Goal: Check status: Check status

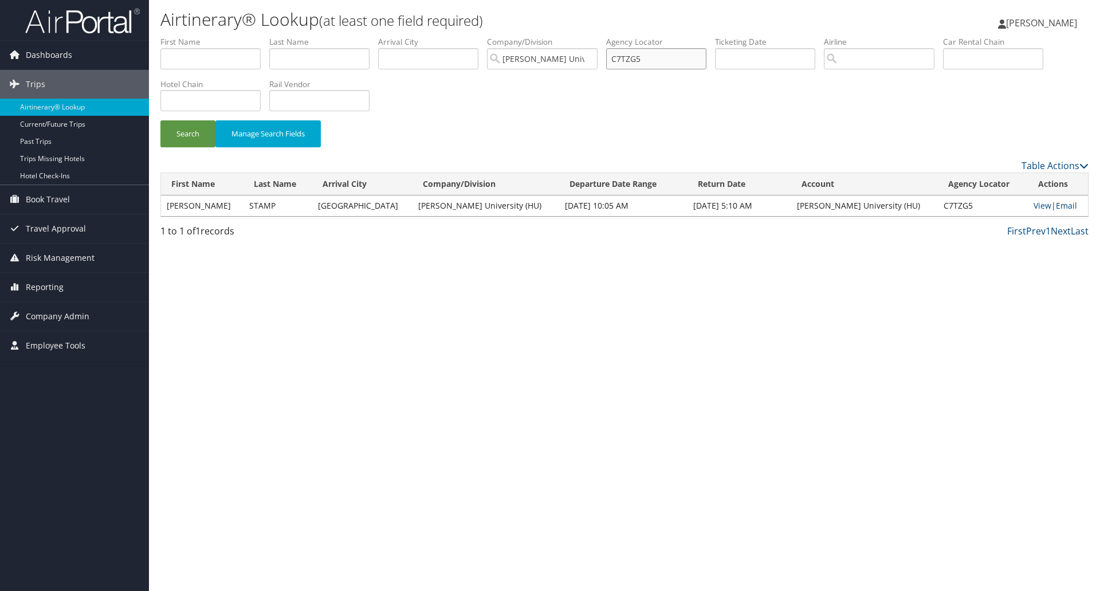
click at [637, 58] on input "C7TZG5" at bounding box center [656, 58] width 100 height 21
paste input "LDHF"
type input "C7LDHF"
click at [193, 131] on button "Search" at bounding box center [187, 133] width 55 height 27
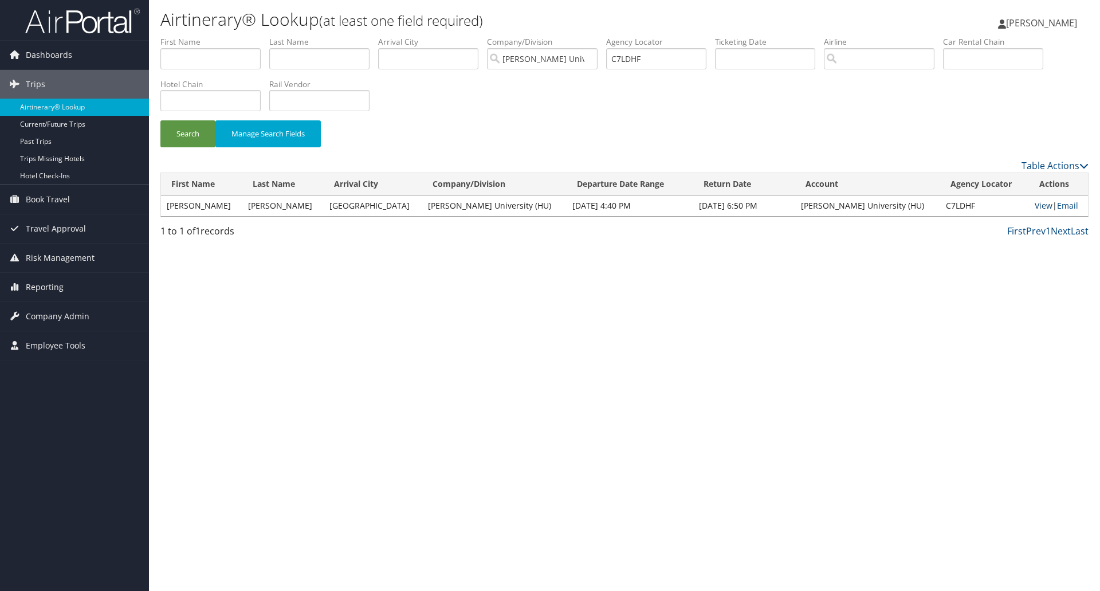
click at [1035, 206] on link "View" at bounding box center [1044, 205] width 18 height 11
click at [175, 205] on td "HELEN" at bounding box center [201, 205] width 81 height 21
copy td "HELEN"
click at [229, 58] on input "text" at bounding box center [210, 58] width 100 height 21
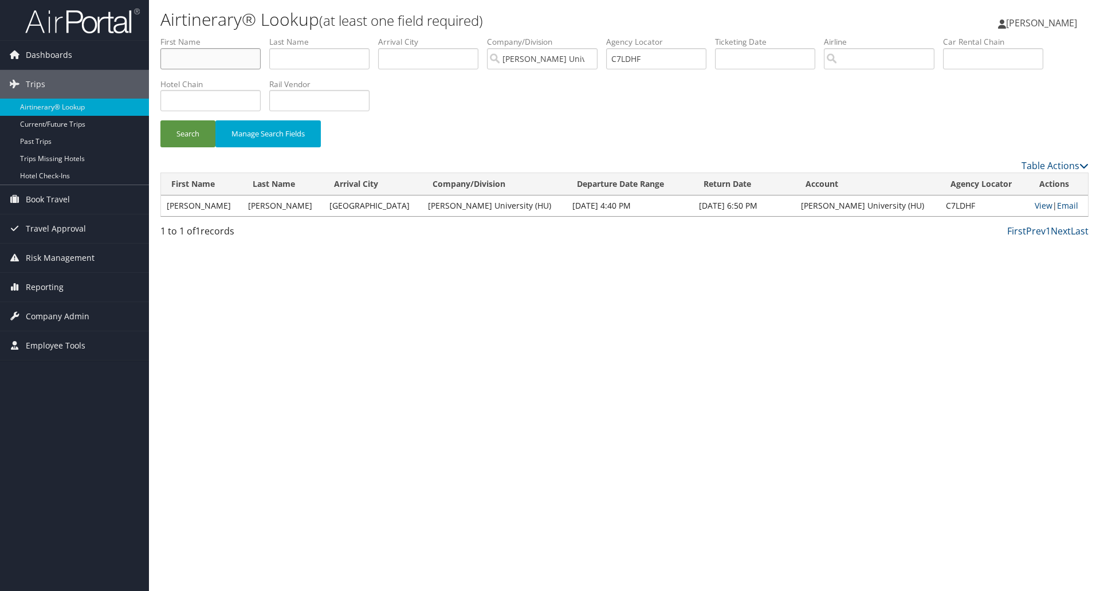
paste input "HELEN"
type input "HELEN"
click at [258, 202] on td "BUI" at bounding box center [282, 205] width 81 height 21
copy td "BUI"
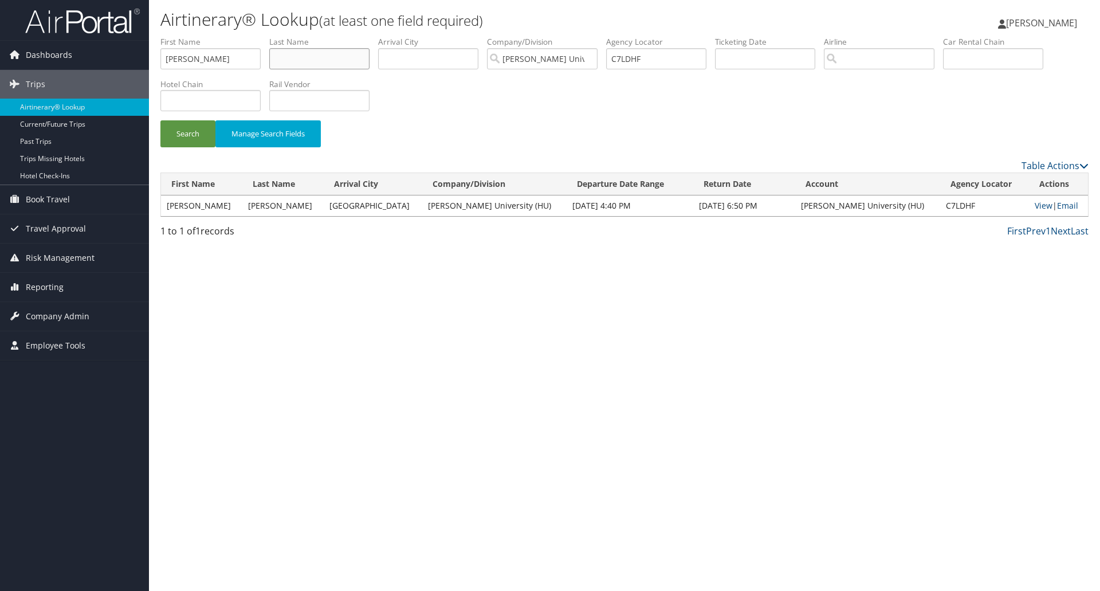
click at [290, 58] on input "text" at bounding box center [319, 58] width 100 height 21
paste input "BUI"
type input "BUI"
click at [730, 56] on input "text" at bounding box center [765, 58] width 100 height 21
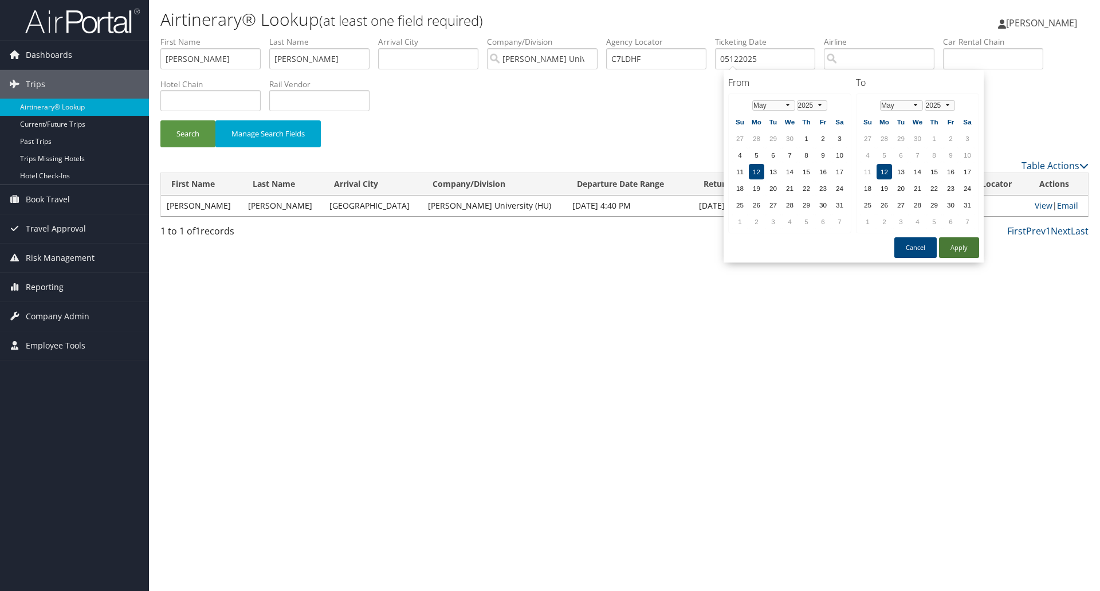
click at [959, 250] on button "Apply" at bounding box center [959, 247] width 40 height 21
type input "05/12/2025"
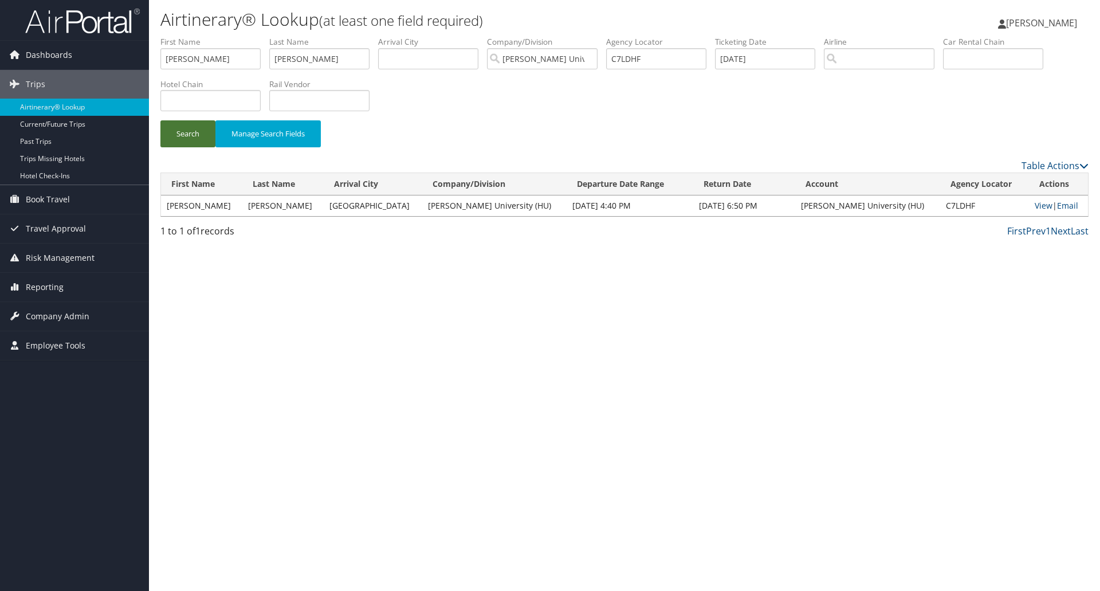
click at [178, 139] on button "Search" at bounding box center [187, 133] width 55 height 27
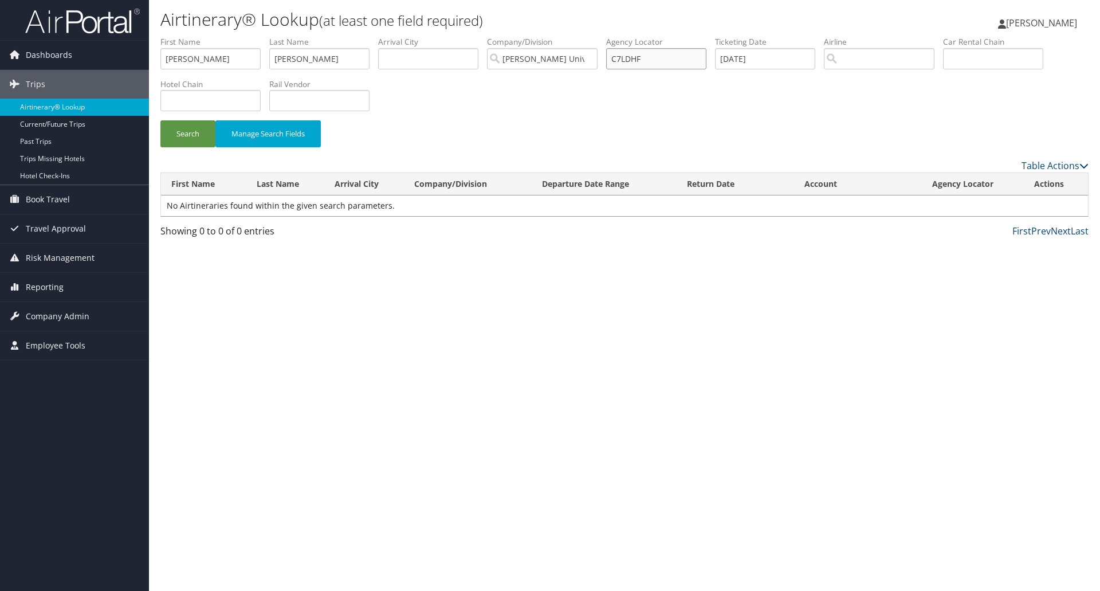
click at [618, 58] on input "C7LDHF" at bounding box center [656, 58] width 100 height 21
click at [187, 139] on button "Search" at bounding box center [187, 133] width 55 height 27
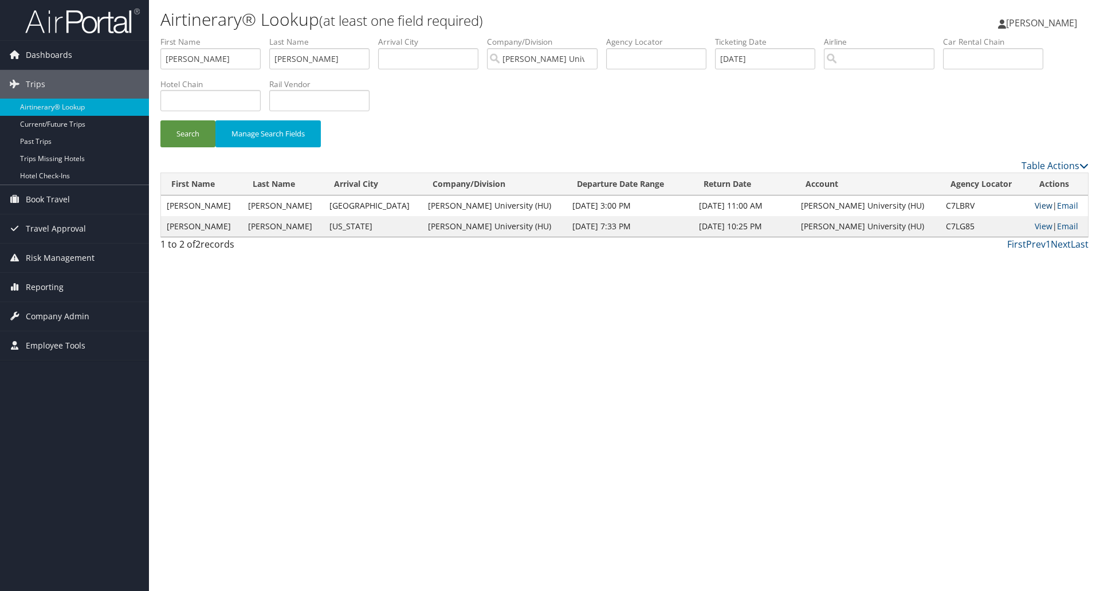
click at [1035, 205] on link "View" at bounding box center [1044, 205] width 18 height 11
click at [1035, 229] on link "View" at bounding box center [1044, 226] width 18 height 11
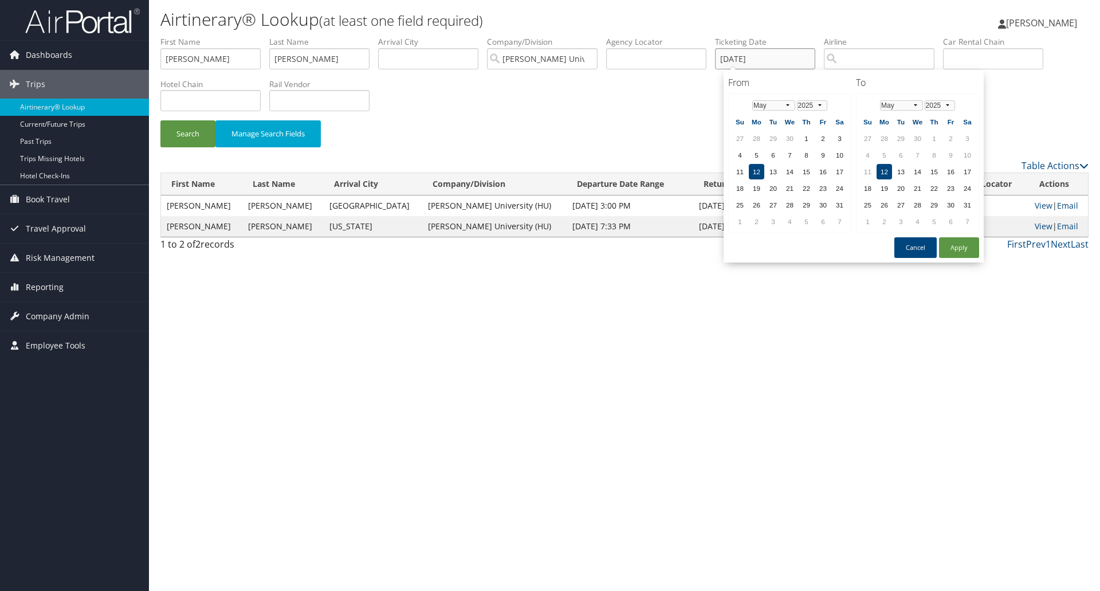
click at [746, 61] on input "05/12/2025" at bounding box center [765, 58] width 100 height 21
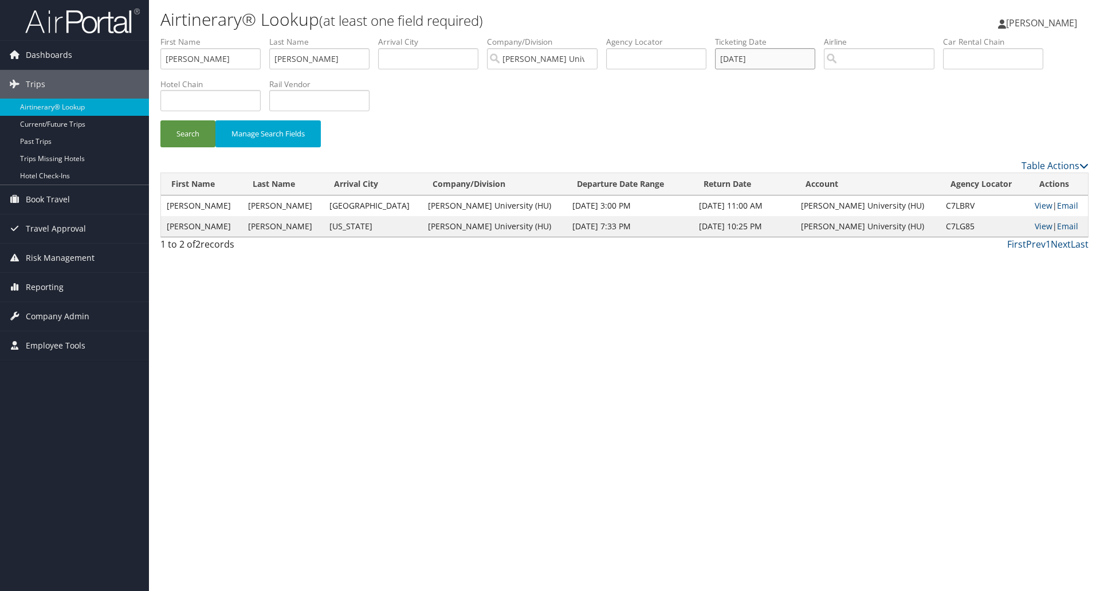
click at [746, 61] on input "05/12/2025" at bounding box center [765, 58] width 100 height 21
drag, startPoint x: 782, startPoint y: 60, endPoint x: 595, endPoint y: 58, distance: 186.3
click at [595, 36] on ul "First Name HELEN Last Name BUI Departure City Arrival City Company/Division How…" at bounding box center [624, 36] width 928 height 0
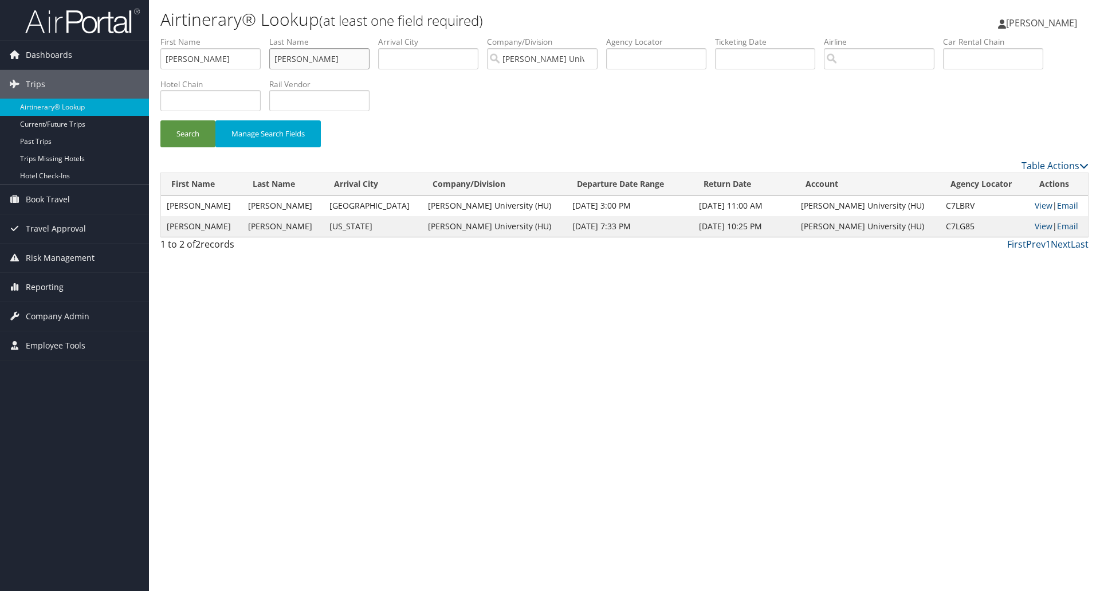
drag, startPoint x: 322, startPoint y: 65, endPoint x: 185, endPoint y: 62, distance: 137.0
click at [185, 36] on ul "First Name HELEN Last Name BUI Departure City Arrival City Company/Division How…" at bounding box center [624, 36] width 928 height 0
drag, startPoint x: 214, startPoint y: 57, endPoint x: 132, endPoint y: 45, distance: 82.8
click at [103, 57] on div "Dashboards AirPortal 360™ (Manager) My Travel Dashboard Trips Airtinerary® Look…" at bounding box center [550, 295] width 1100 height 591
click at [662, 61] on input "text" at bounding box center [656, 58] width 100 height 21
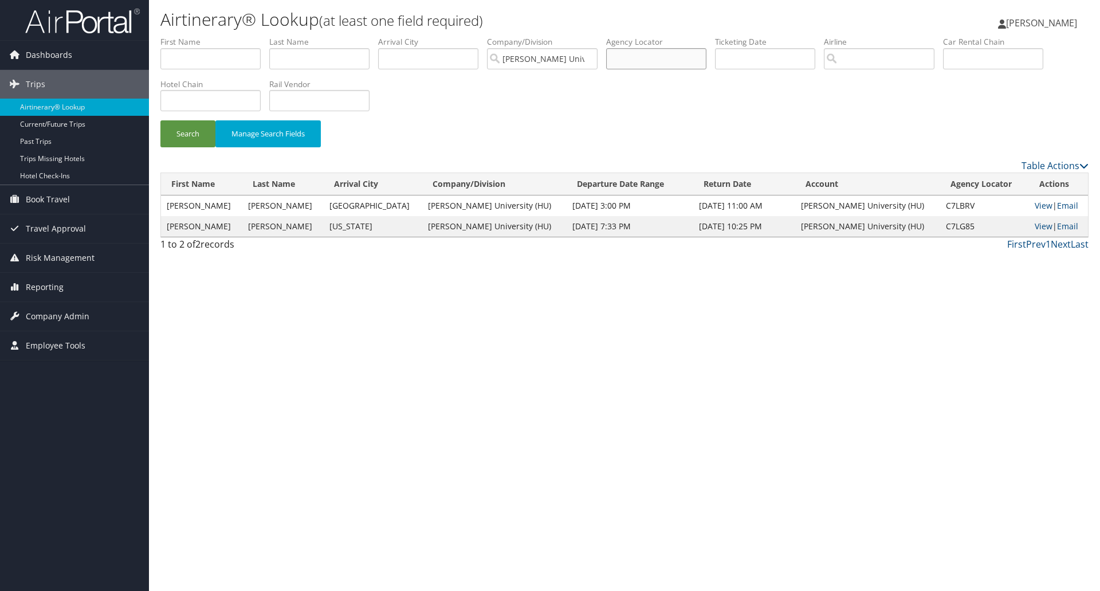
paste input "C2VGRQ"
type input "C2VGRQ"
click at [190, 137] on button "Search" at bounding box center [187, 133] width 55 height 27
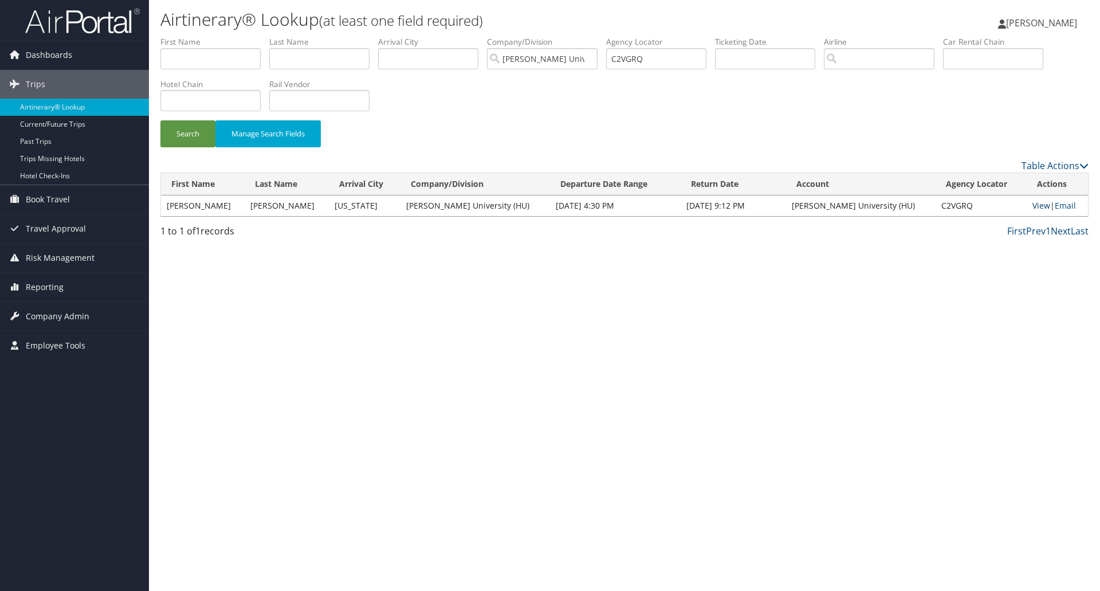
click at [1034, 204] on link "View" at bounding box center [1042, 205] width 18 height 11
click at [275, 204] on td "SHIPP" at bounding box center [287, 205] width 84 height 21
copy td "SHIPP"
click at [305, 61] on input "text" at bounding box center [319, 58] width 100 height 21
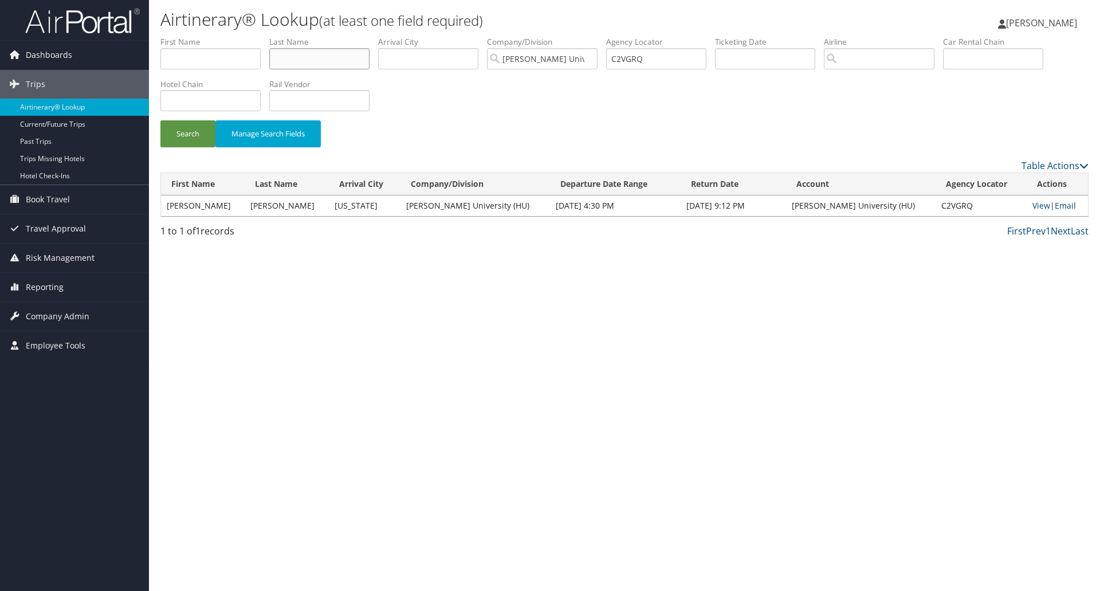
paste input "SHIPP"
type input "SHIPP"
click at [644, 64] on input "C2VGRQ" at bounding box center [656, 58] width 100 height 21
click at [750, 64] on input "text" at bounding box center [765, 58] width 100 height 21
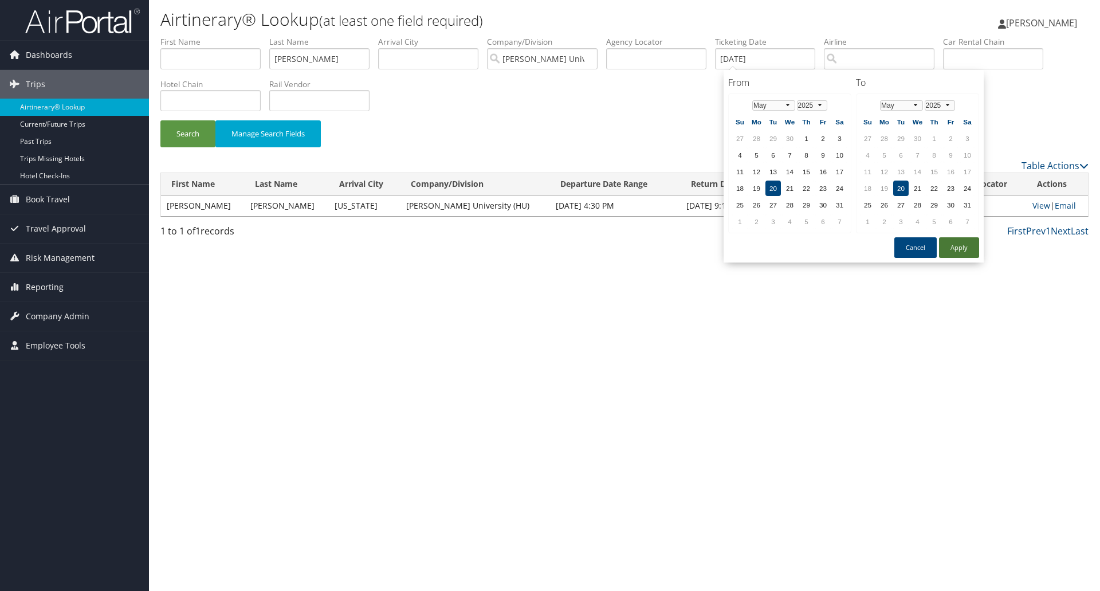
click at [971, 242] on button "Apply" at bounding box center [959, 247] width 40 height 21
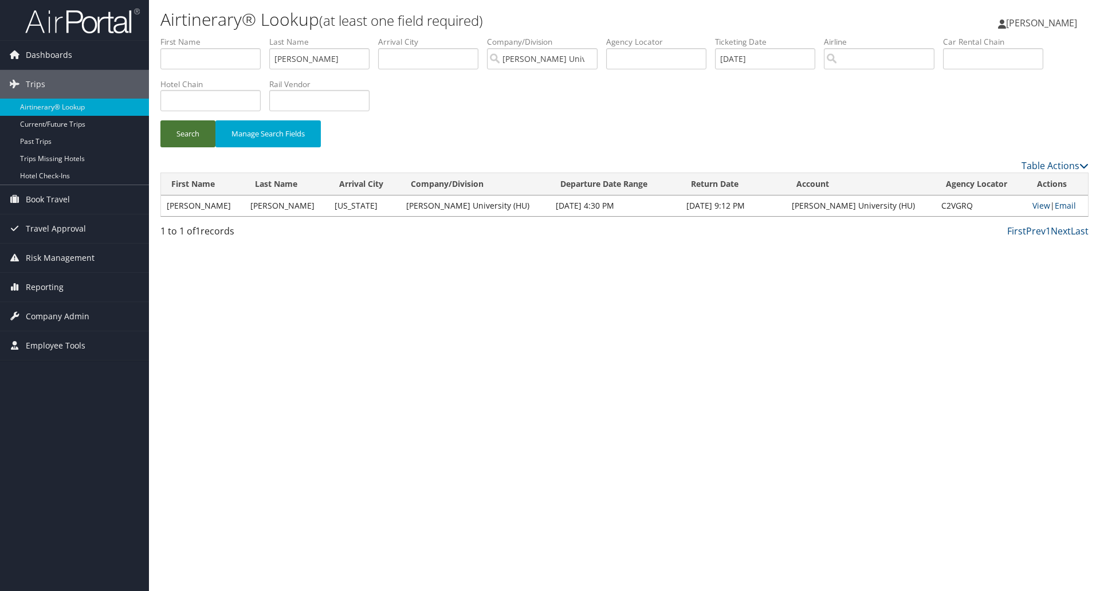
click at [197, 139] on button "Search" at bounding box center [187, 133] width 55 height 27
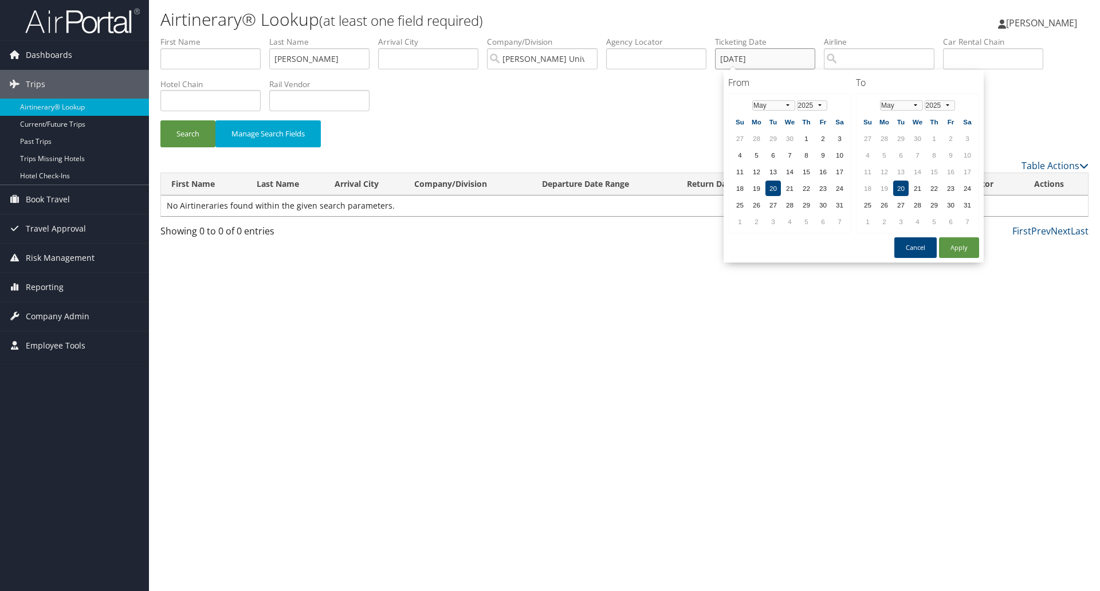
drag, startPoint x: 788, startPoint y: 54, endPoint x: 698, endPoint y: 57, distance: 90.0
click at [698, 36] on ul "First Name Last Name SHIPP Departure City Arrival City Company/Division Howard …" at bounding box center [624, 36] width 928 height 0
click at [960, 247] on button "Apply" at bounding box center [959, 247] width 40 height 21
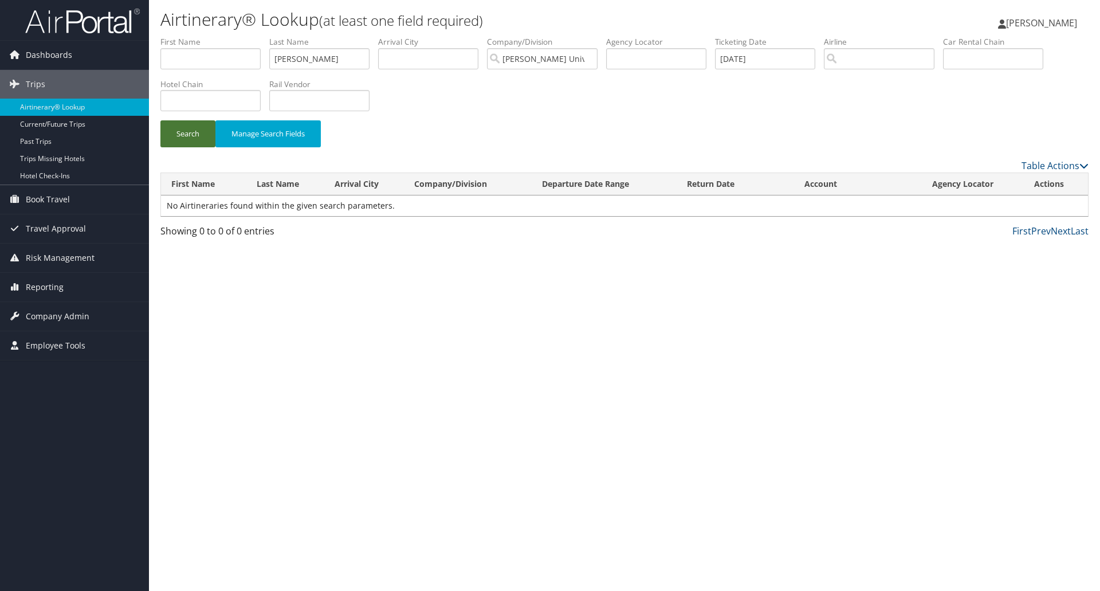
click at [194, 138] on button "Search" at bounding box center [187, 133] width 55 height 27
click at [755, 53] on input "05/22/2025" at bounding box center [765, 58] width 100 height 21
type input "05/22/"
type input "2025"
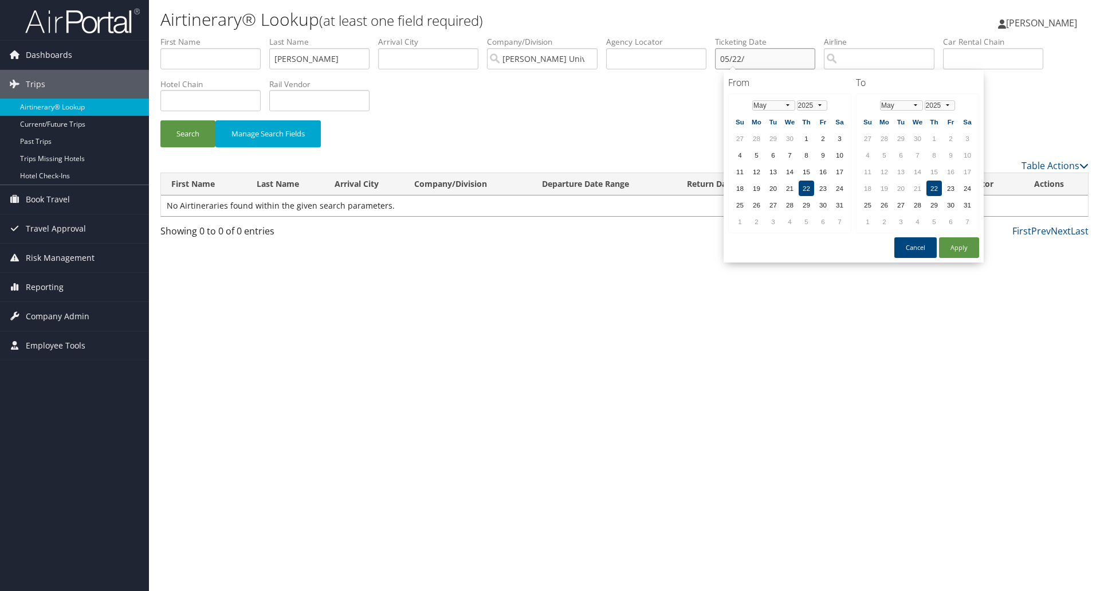
drag, startPoint x: 811, startPoint y: 56, endPoint x: 884, endPoint y: 56, distance: 72.8
click at [884, 36] on ul "First Name Last Name SHIPP Departure City Arrival City Company/Division Howard …" at bounding box center [624, 36] width 928 height 0
click at [284, 61] on input "SHIPP" at bounding box center [319, 58] width 100 height 21
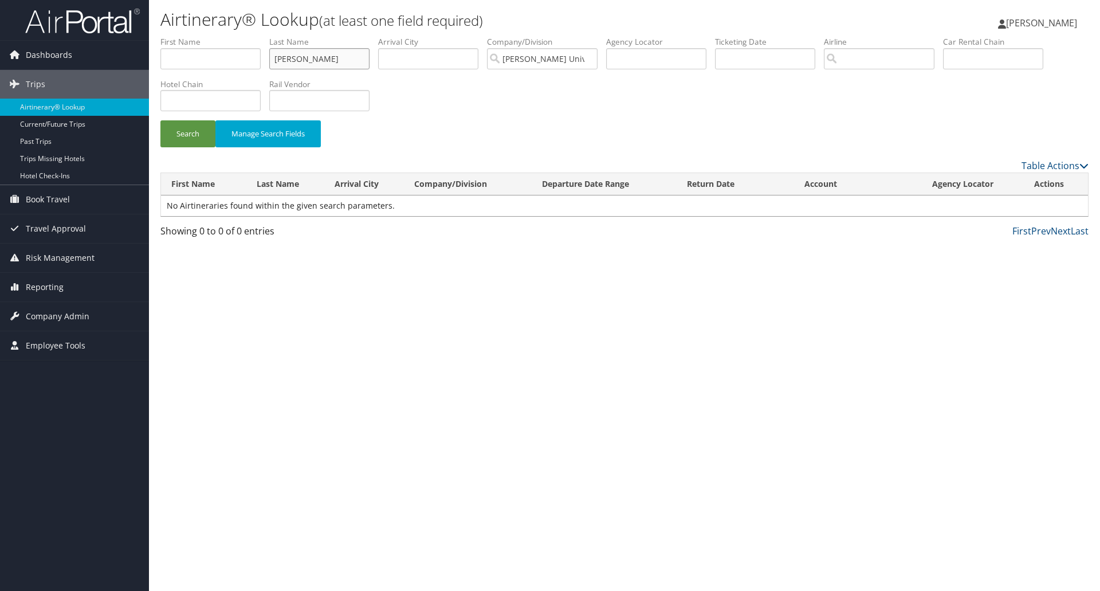
click at [284, 61] on input "SHIPP" at bounding box center [319, 58] width 100 height 21
click at [650, 63] on input "text" at bounding box center [656, 58] width 100 height 21
paste input "BZH5TC"
type input "BZH5TC"
click at [173, 135] on button "Search" at bounding box center [187, 133] width 55 height 27
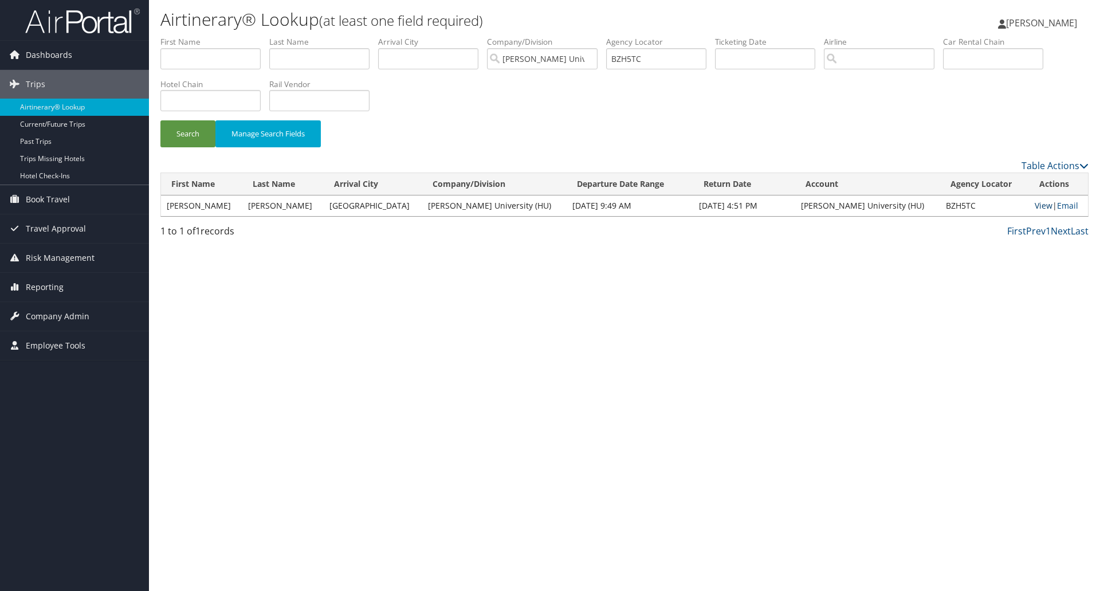
click at [1035, 205] on link "View" at bounding box center [1044, 205] width 18 height 11
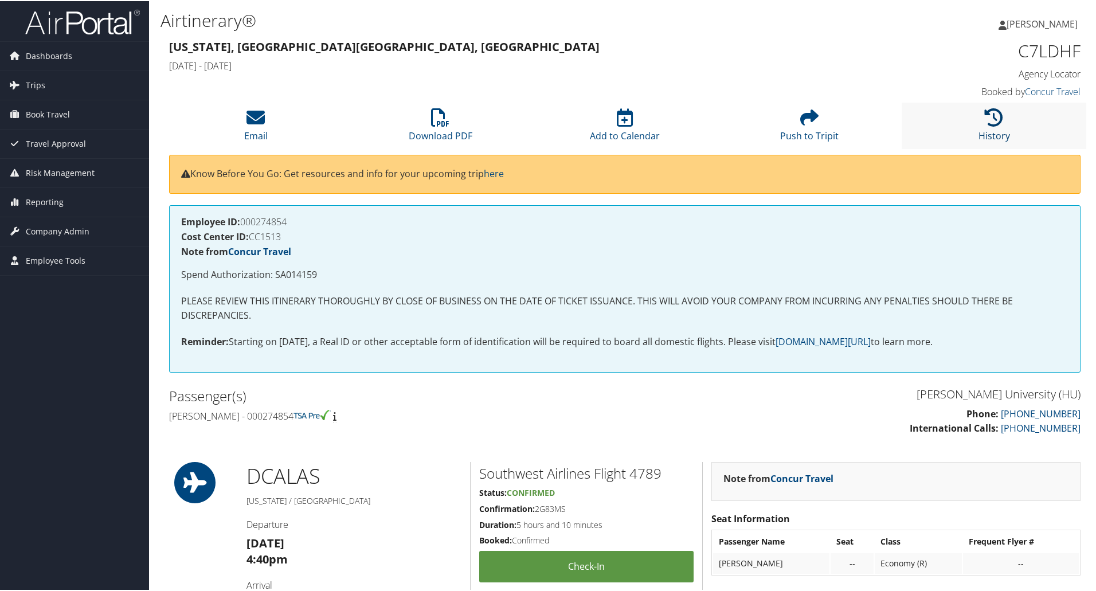
click at [989, 123] on icon at bounding box center [994, 116] width 18 height 18
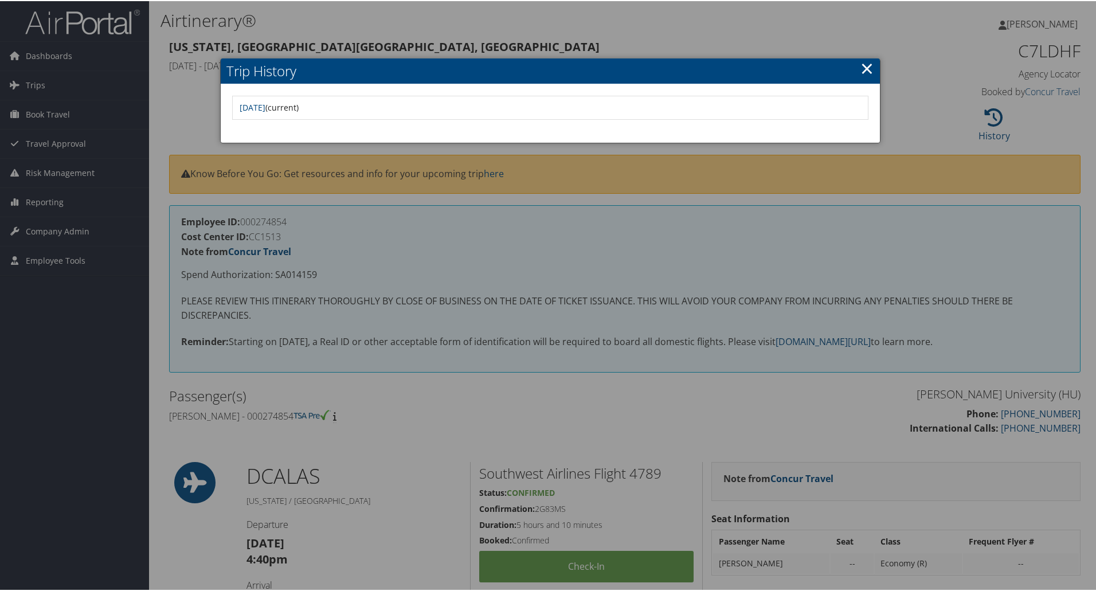
click at [865, 69] on link "×" at bounding box center [866, 67] width 13 height 23
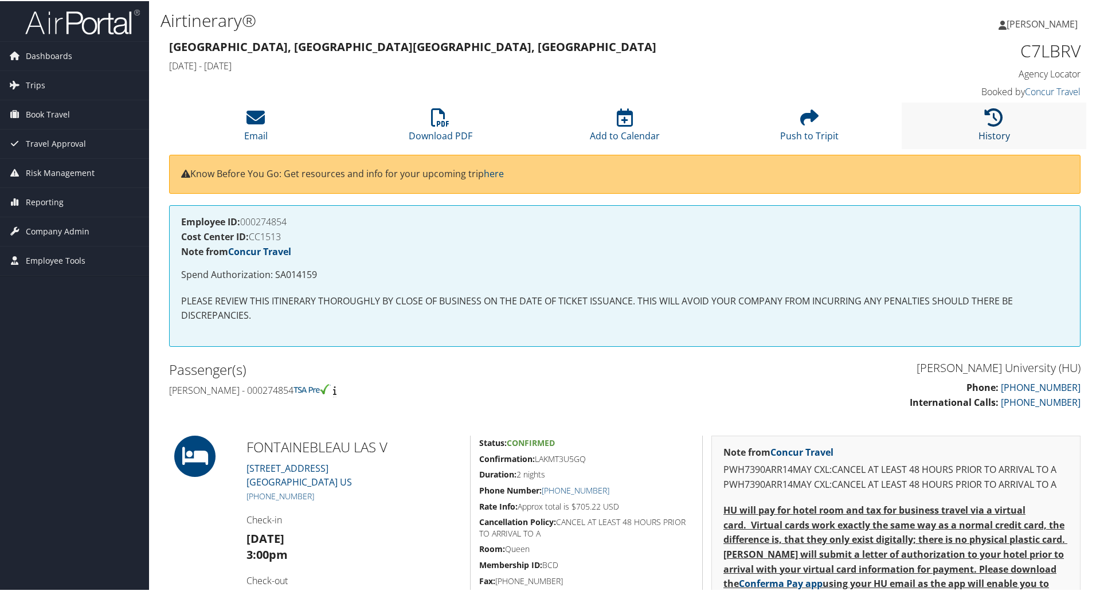
click at [989, 118] on icon at bounding box center [994, 116] width 18 height 18
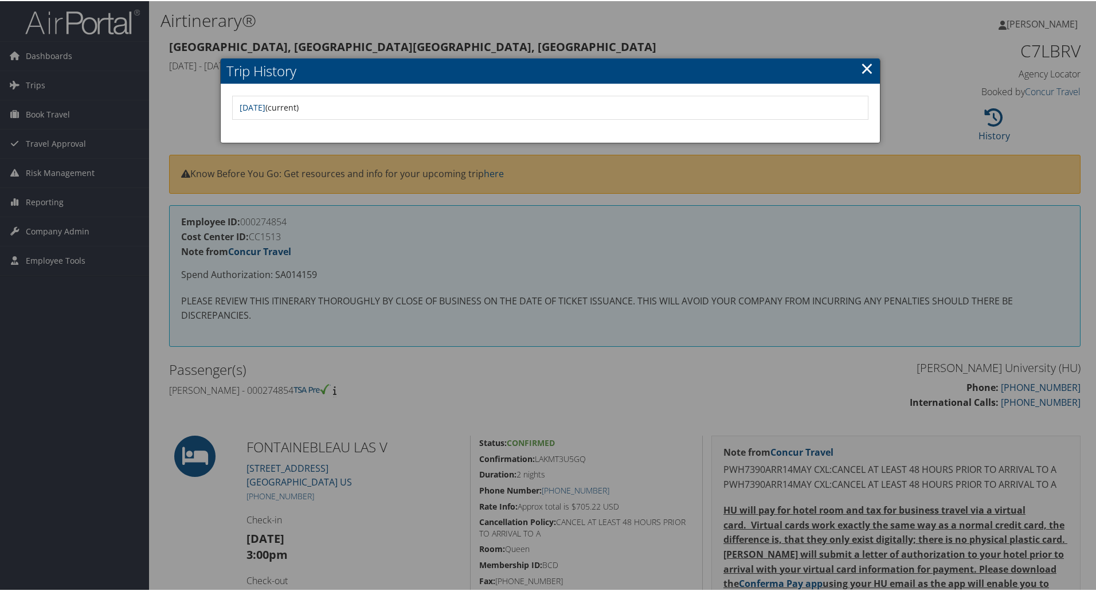
click at [968, 184] on div at bounding box center [550, 295] width 1100 height 591
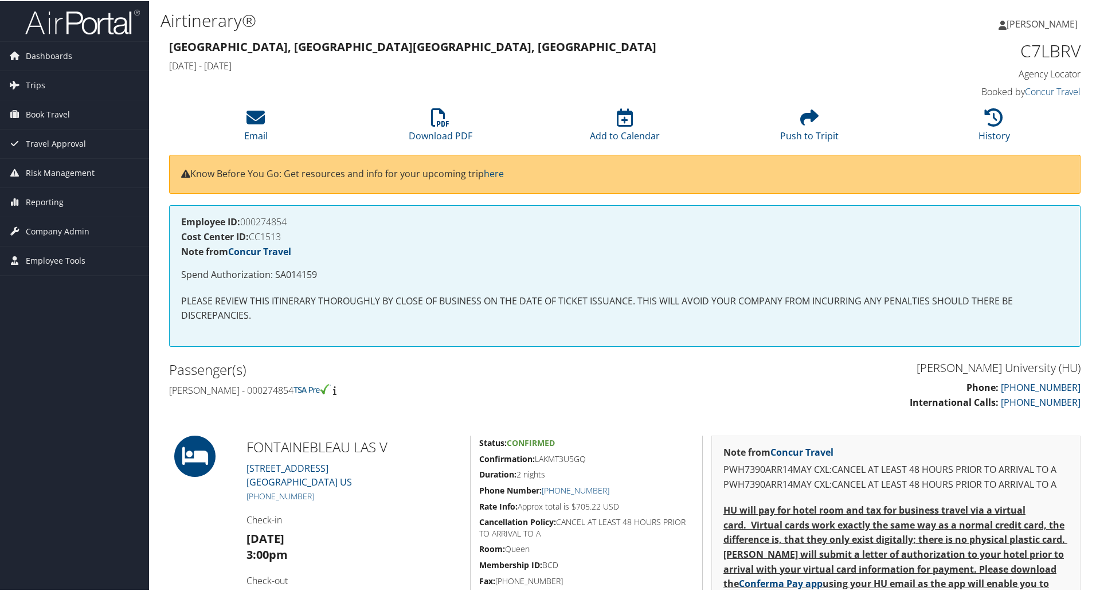
click at [1047, 48] on h1 "C7LBRV" at bounding box center [972, 50] width 215 height 24
copy h1 "C7LBRV"
click at [440, 123] on icon at bounding box center [440, 116] width 18 height 18
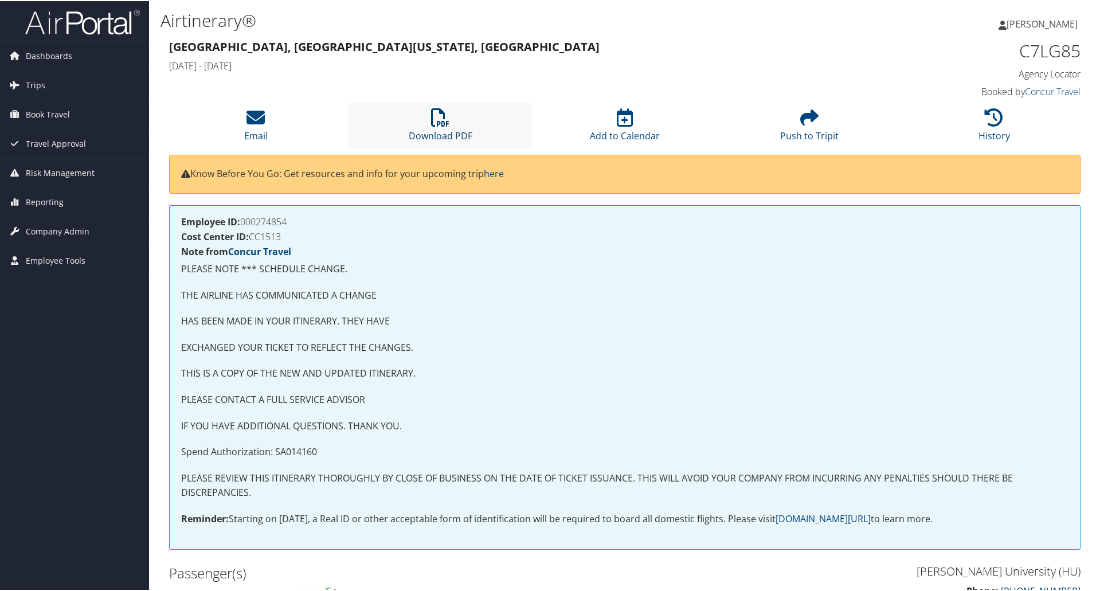
click at [443, 119] on icon at bounding box center [440, 116] width 18 height 18
click at [445, 119] on icon at bounding box center [440, 116] width 18 height 18
click at [1059, 52] on h1 "C7LG85" at bounding box center [972, 50] width 215 height 24
copy h1 "C7LG85"
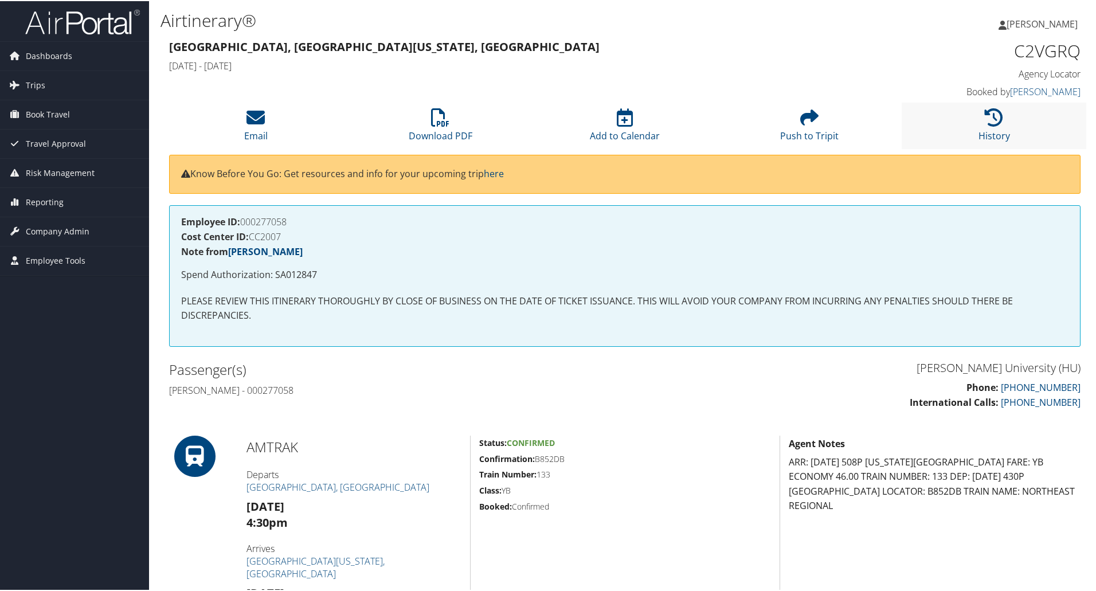
click at [979, 115] on li "History" at bounding box center [993, 124] width 185 height 46
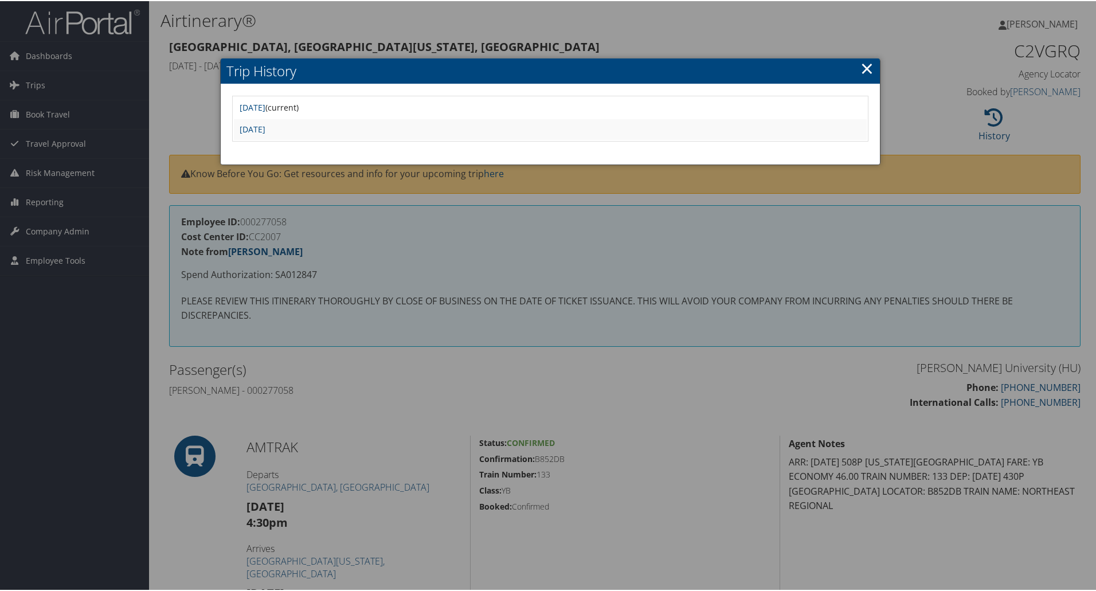
click at [868, 68] on link "×" at bounding box center [866, 67] width 13 height 23
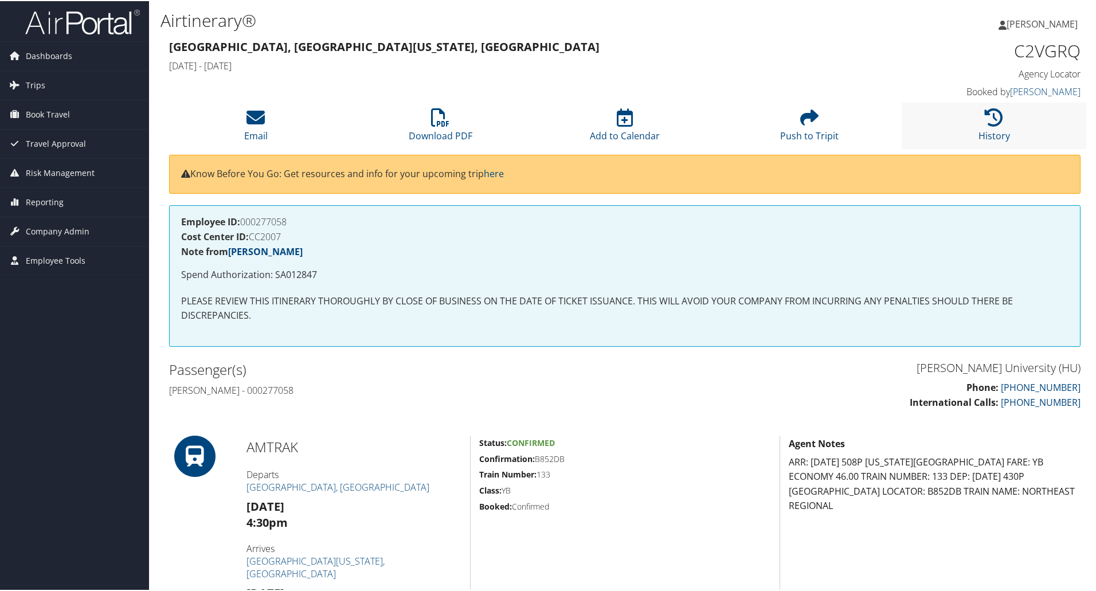
click at [1000, 127] on li "History" at bounding box center [993, 124] width 185 height 46
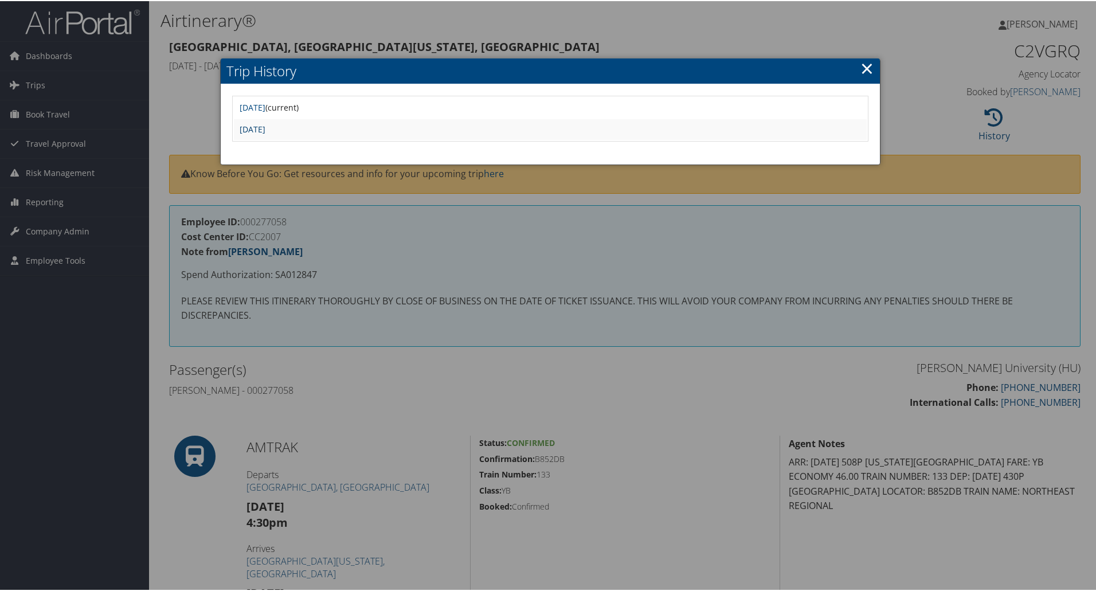
click at [265, 128] on link "Fri Apr 25 12:36:44 MDT 2025" at bounding box center [253, 128] width 26 height 11
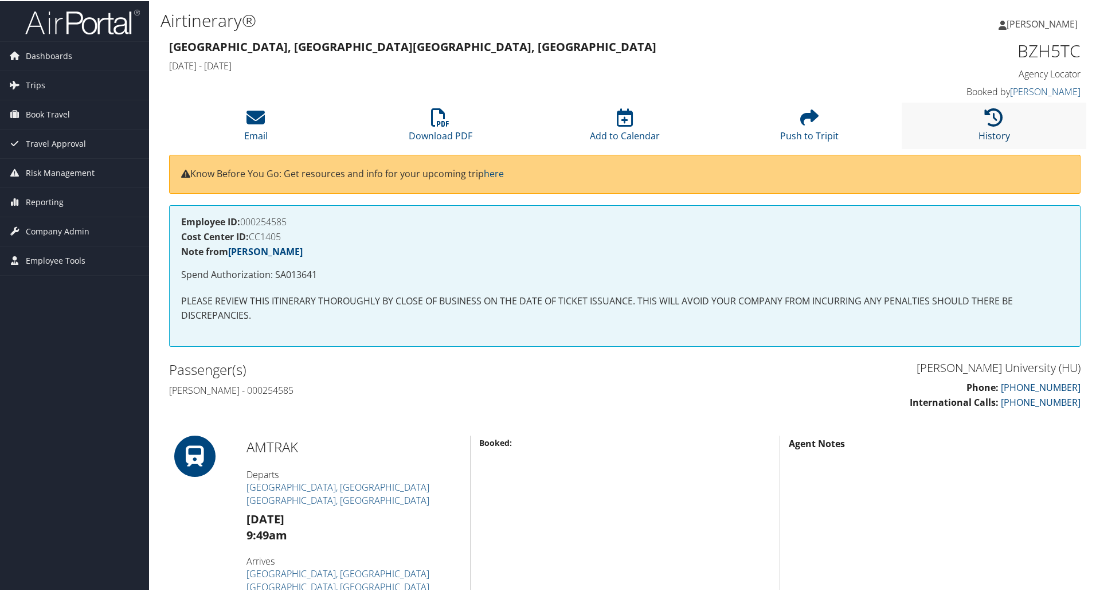
click at [997, 116] on icon at bounding box center [994, 116] width 18 height 18
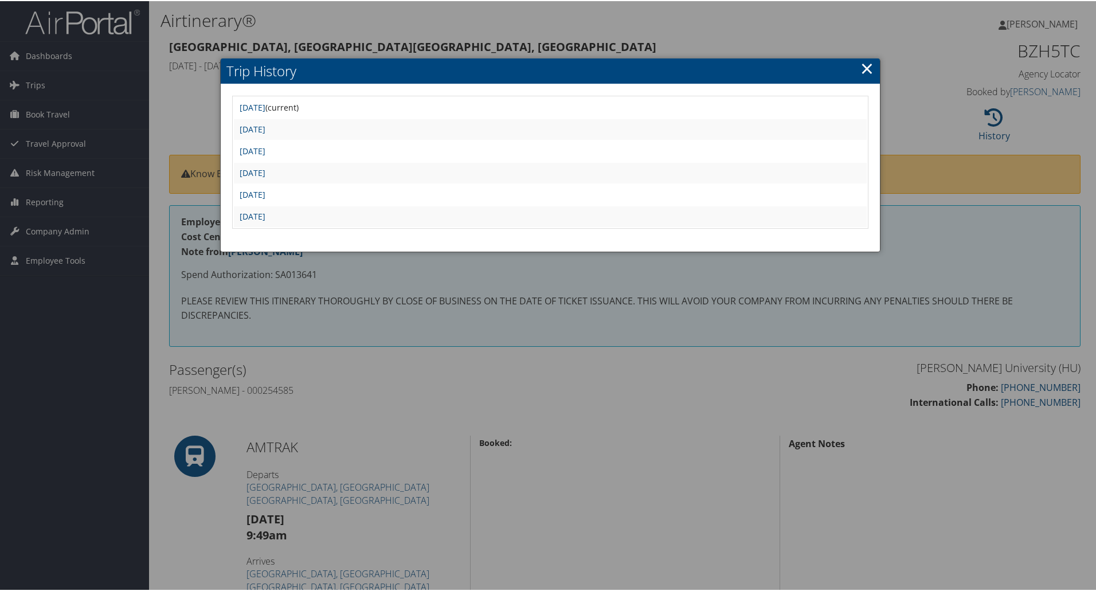
click at [931, 280] on div at bounding box center [550, 295] width 1100 height 591
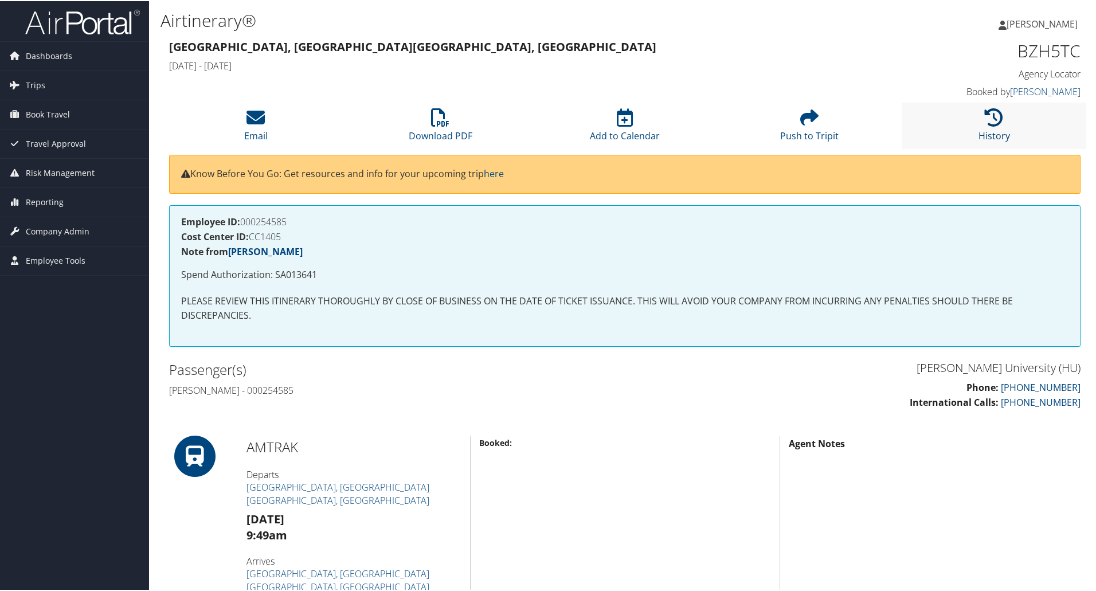
click at [997, 113] on icon at bounding box center [994, 116] width 18 height 18
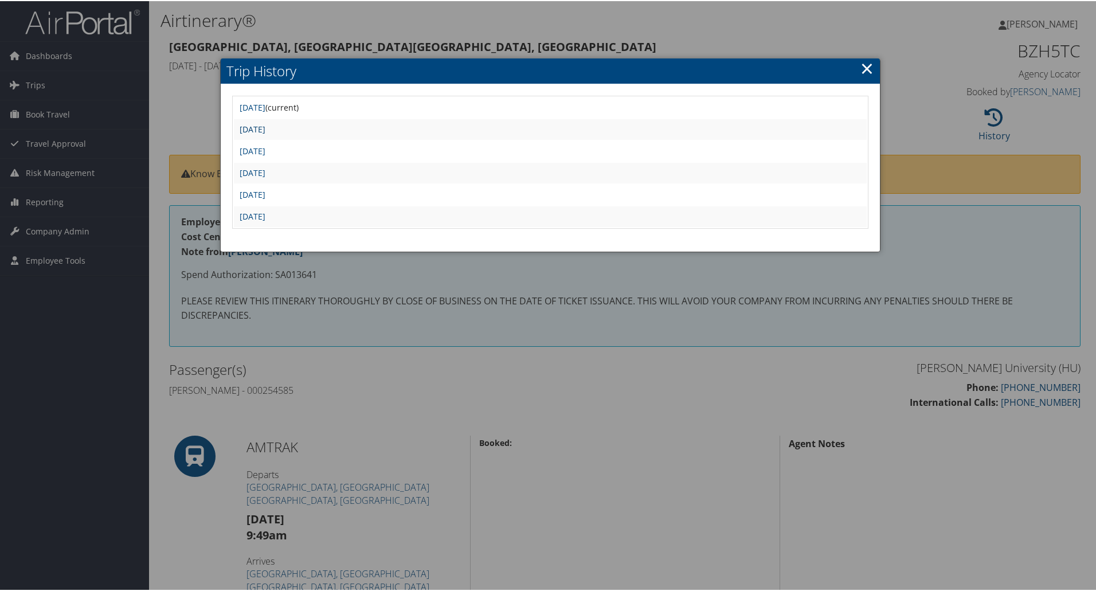
click at [265, 126] on link "[DATE]" at bounding box center [253, 128] width 26 height 11
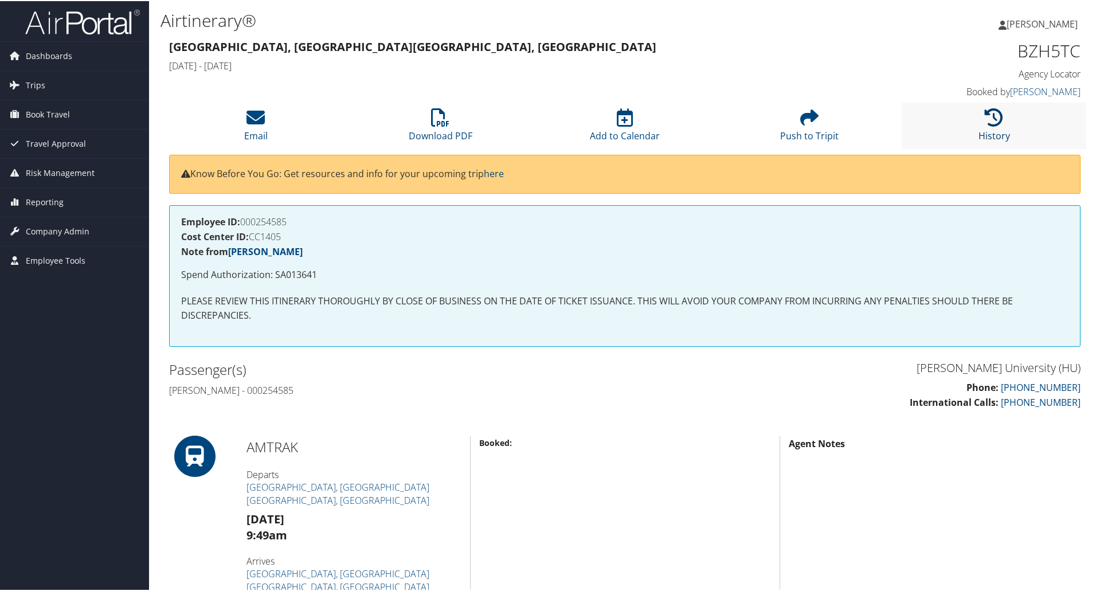
click at [982, 131] on link "History" at bounding box center [994, 127] width 32 height 28
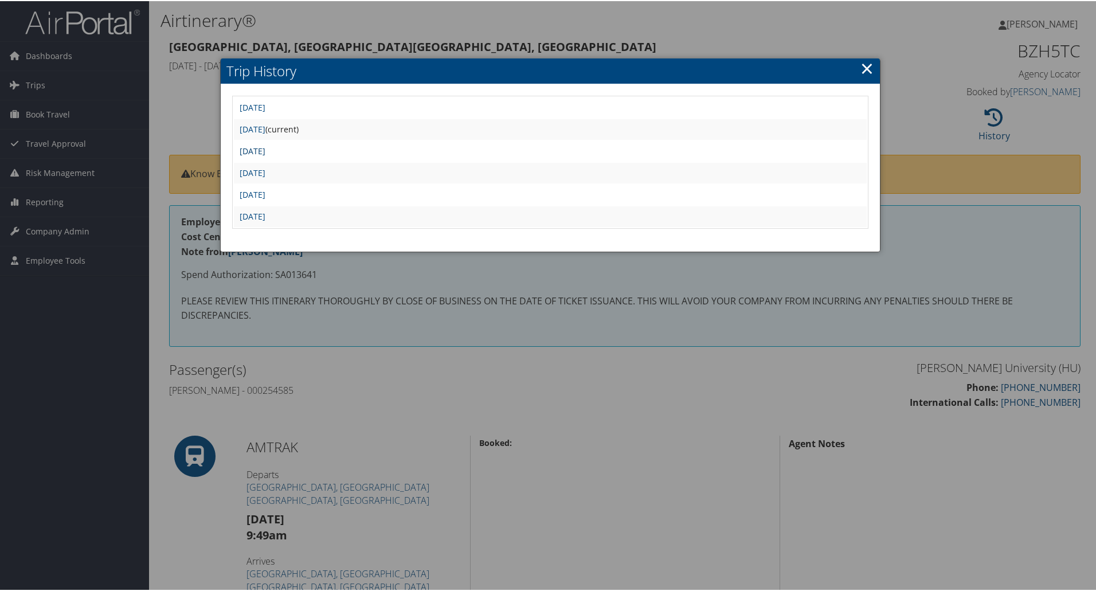
click at [265, 151] on link "[DATE]" at bounding box center [253, 149] width 26 height 11
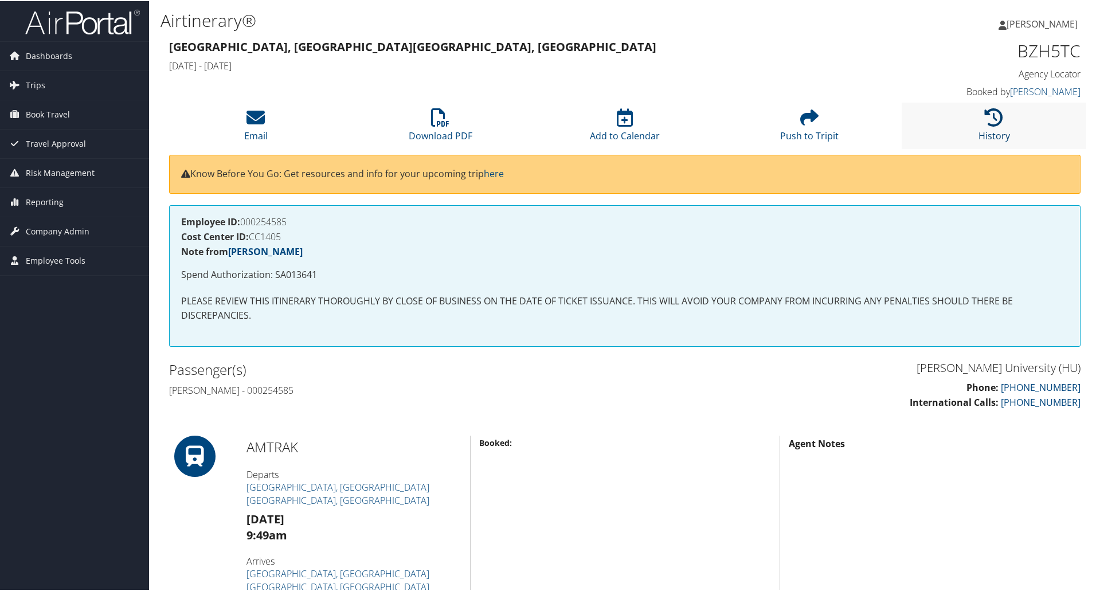
click at [988, 119] on icon at bounding box center [994, 116] width 18 height 18
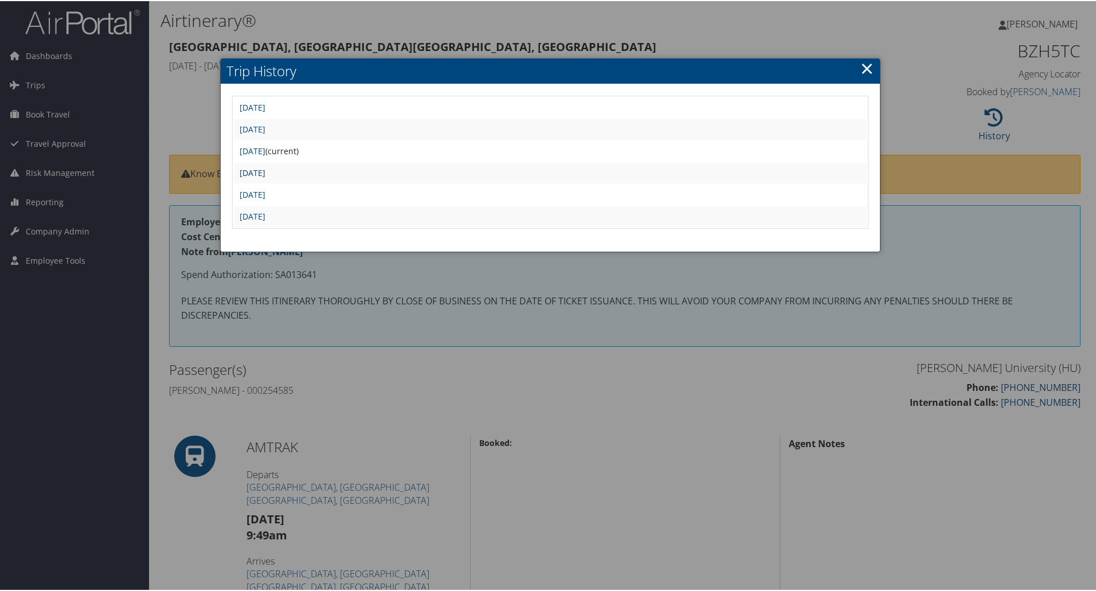
click at [265, 172] on link "[DATE]" at bounding box center [253, 171] width 26 height 11
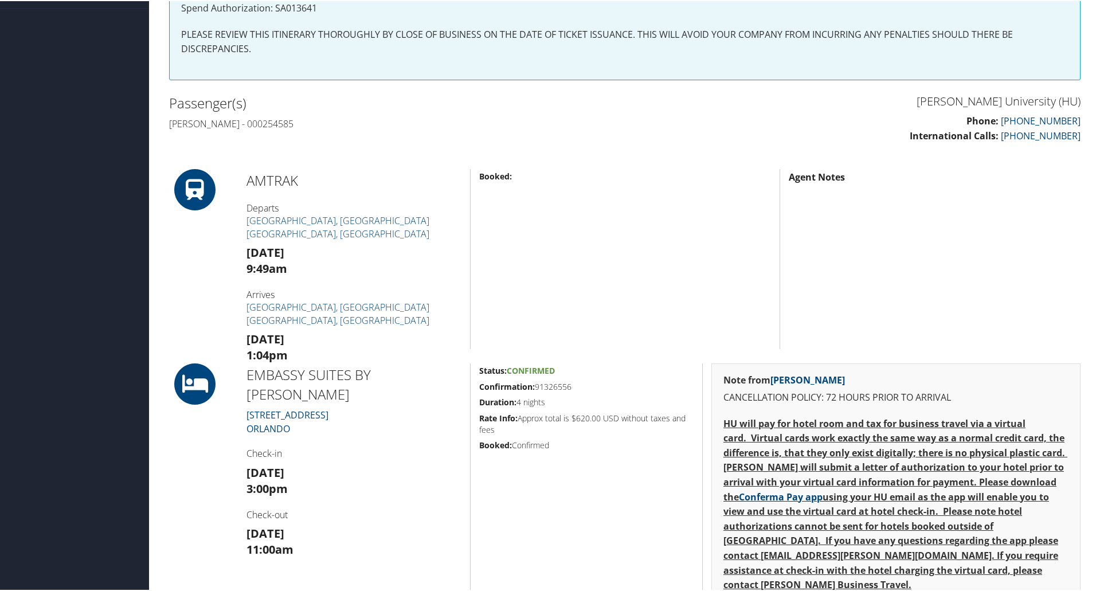
scroll to position [115, 0]
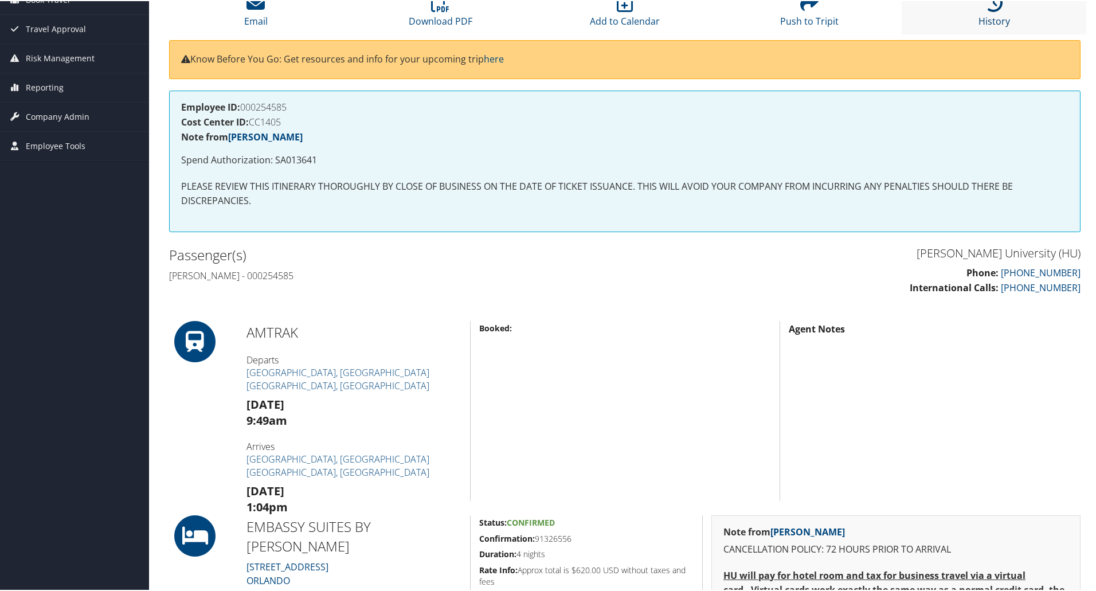
click at [995, 19] on link "History" at bounding box center [994, 13] width 32 height 28
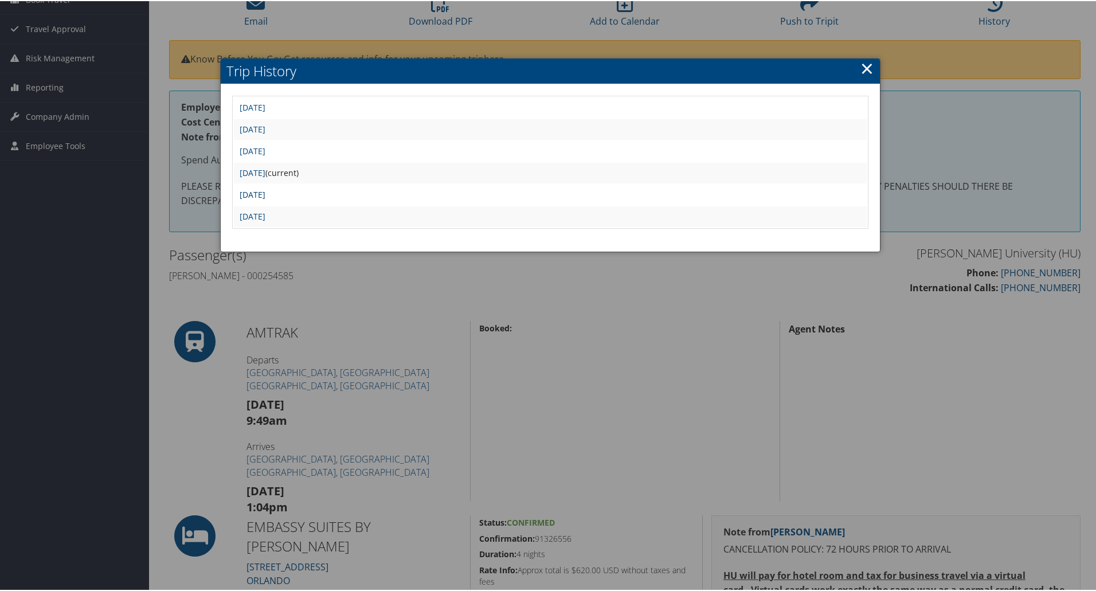
click at [265, 193] on link "[DATE]" at bounding box center [253, 193] width 26 height 11
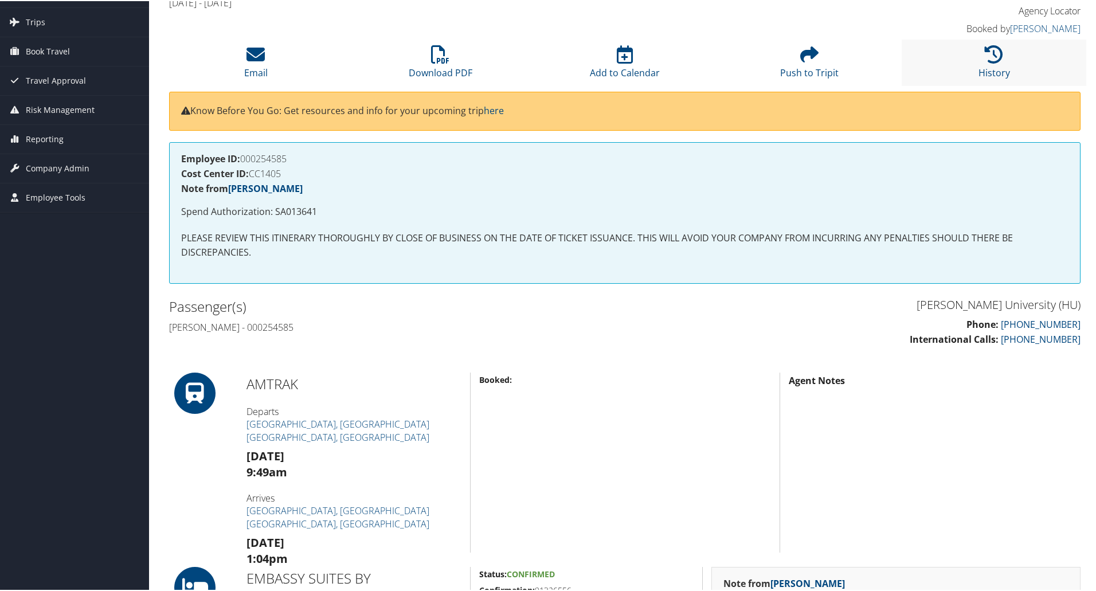
scroll to position [57, 0]
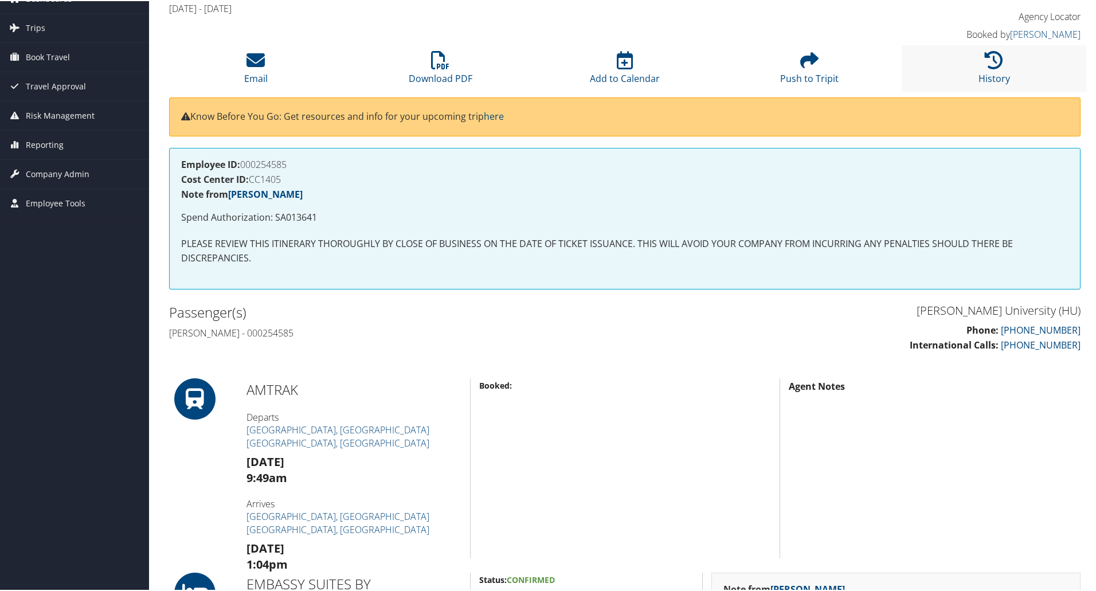
click at [1002, 59] on li "History" at bounding box center [993, 67] width 185 height 46
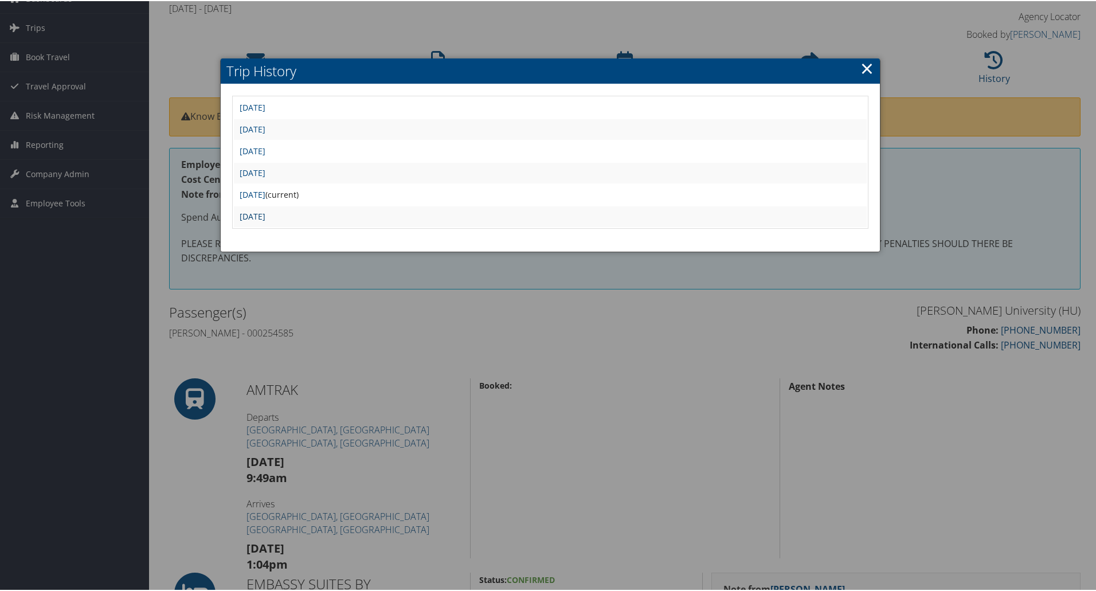
click at [265, 216] on link "[DATE]" at bounding box center [253, 215] width 26 height 11
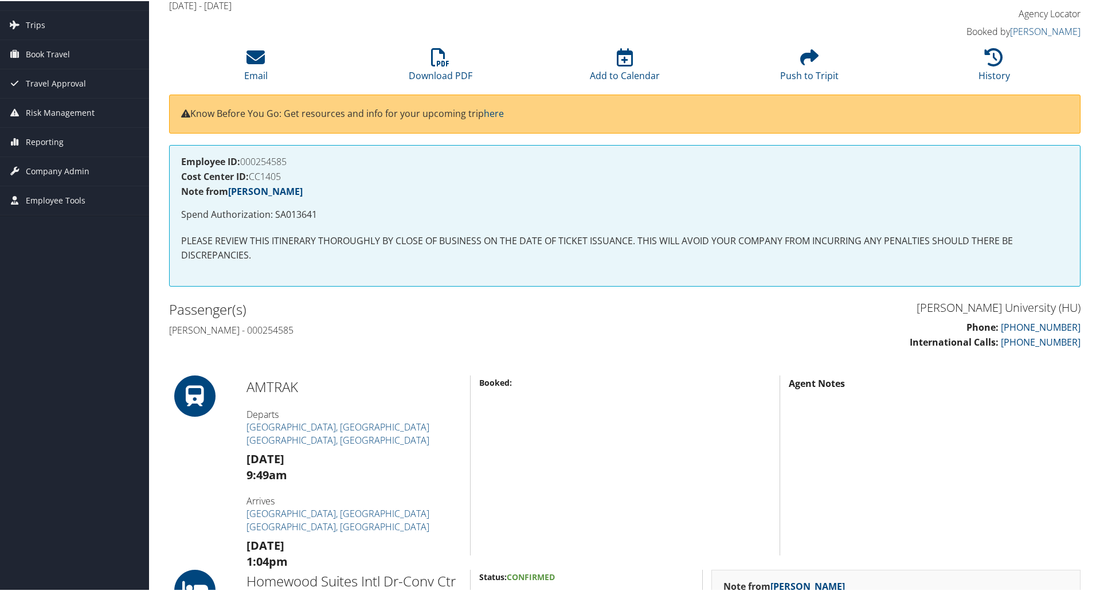
scroll to position [57, 0]
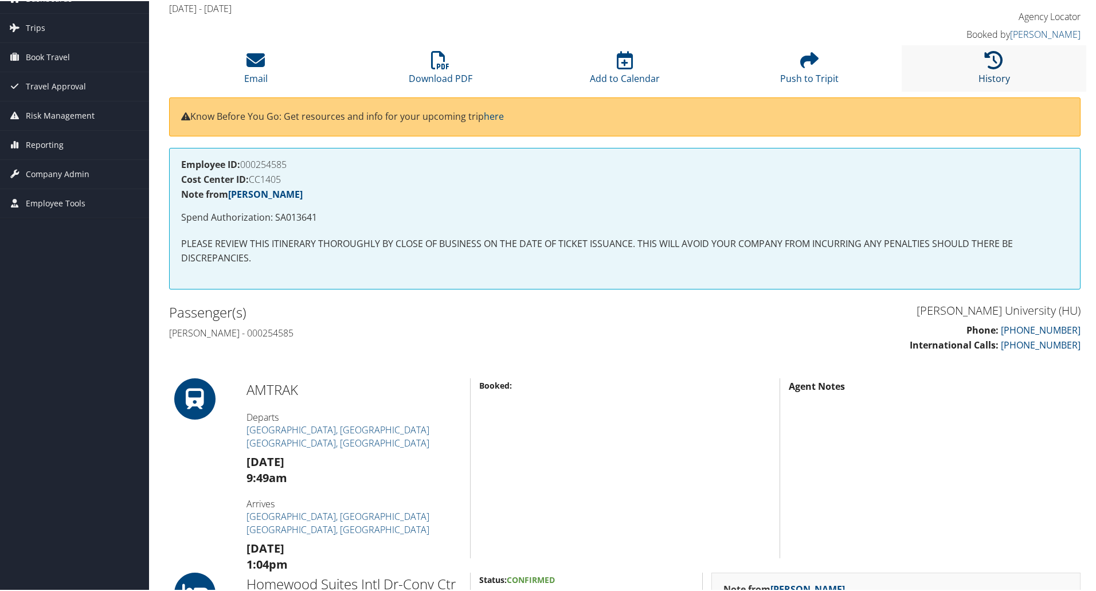
click at [985, 66] on icon at bounding box center [994, 59] width 18 height 18
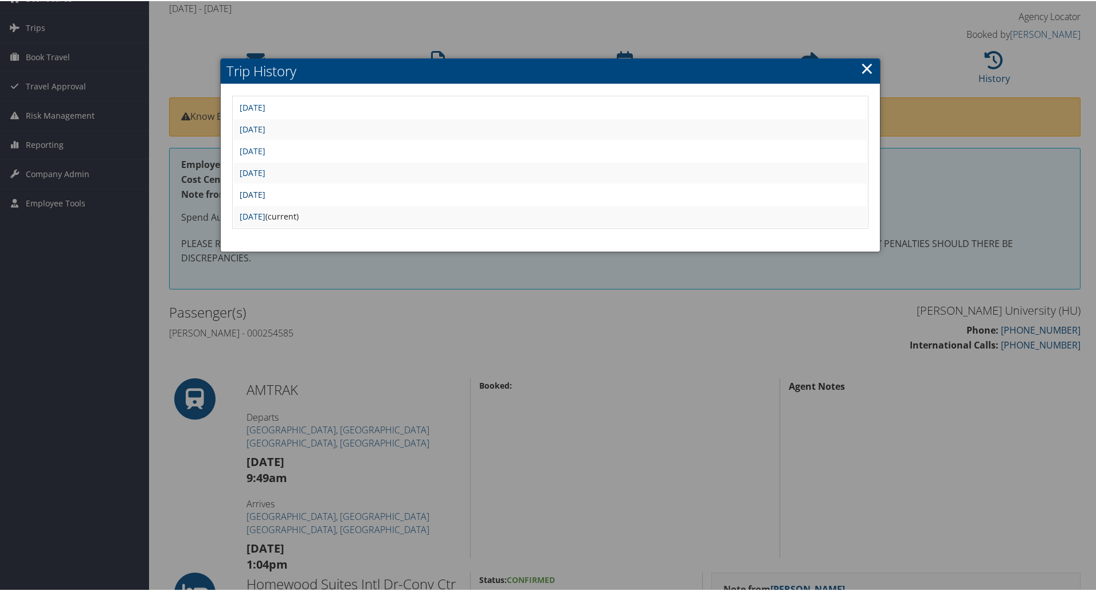
click at [334, 199] on td "Tue Apr 15 07:24:18 MDT 2025" at bounding box center [550, 193] width 633 height 21
click at [265, 193] on link "Tue Apr 15 07:24:18 MDT 2025" at bounding box center [253, 193] width 26 height 11
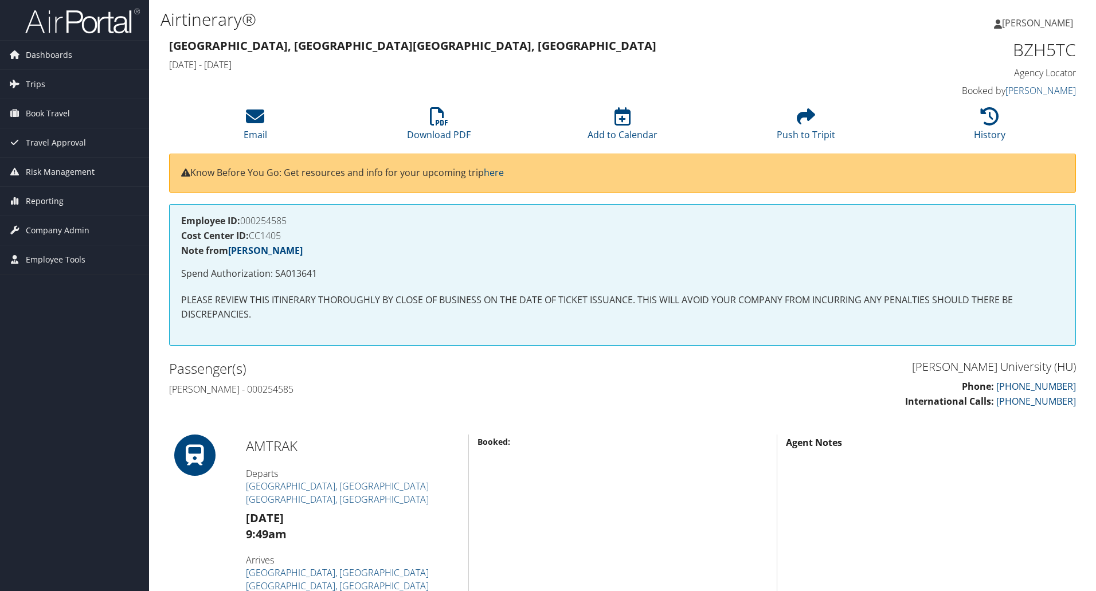
scroll to position [344, 0]
